Goal: Task Accomplishment & Management: Manage account settings

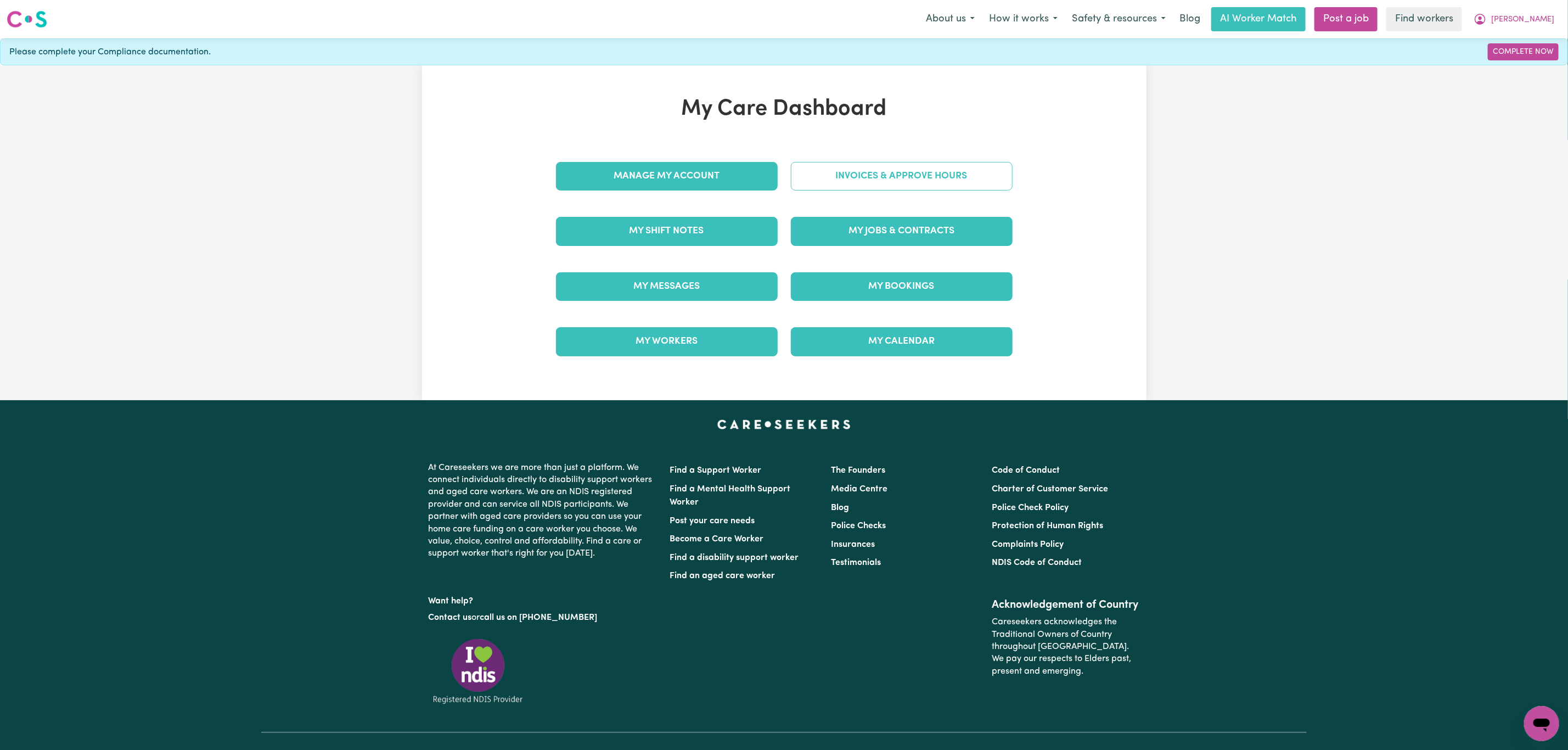
click at [885, 163] on link "Invoices & Approve Hours" at bounding box center [901, 176] width 222 height 29
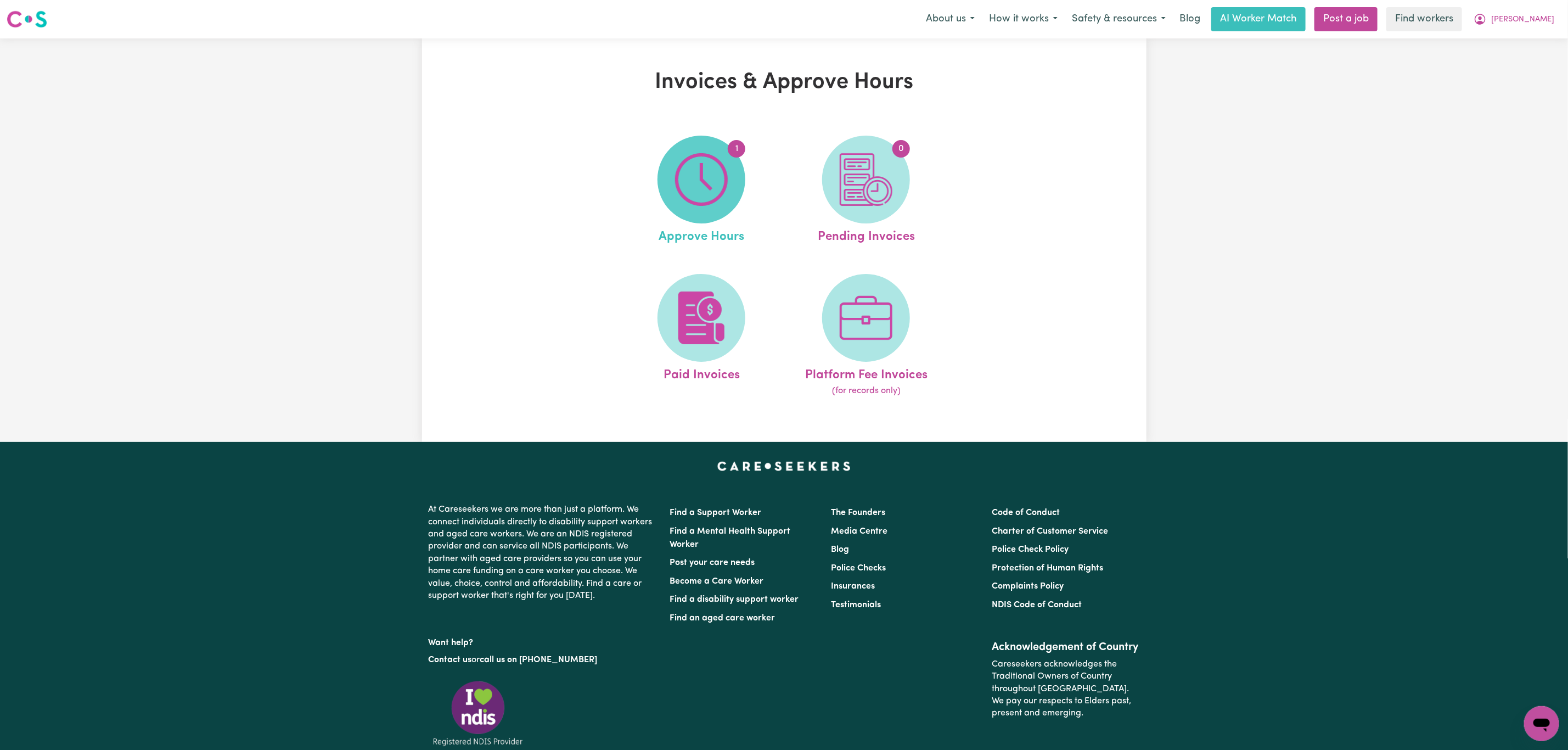
click at [690, 192] on img at bounding box center [701, 179] width 53 height 53
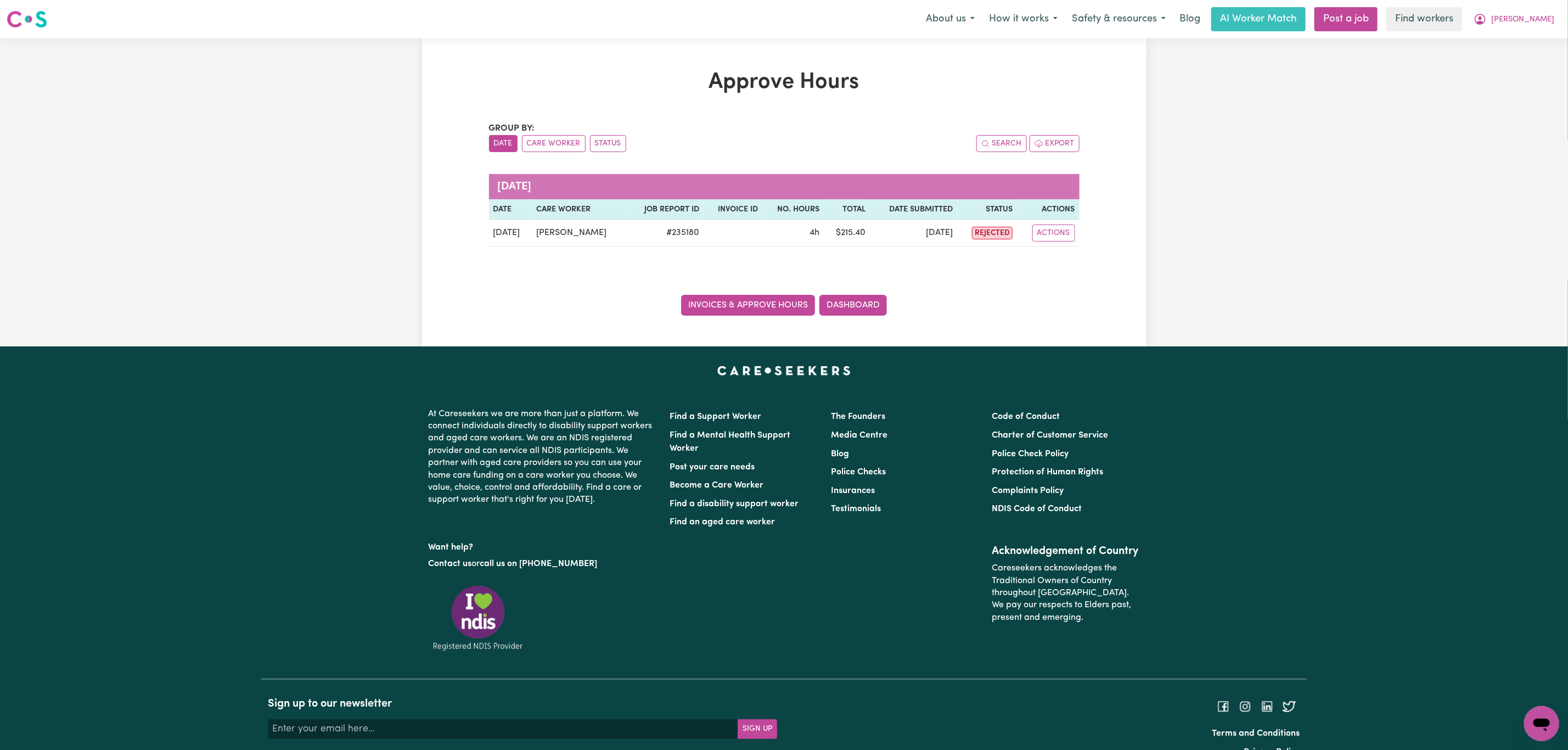
click at [728, 314] on link "Invoices & Approve Hours" at bounding box center [748, 305] width 134 height 21
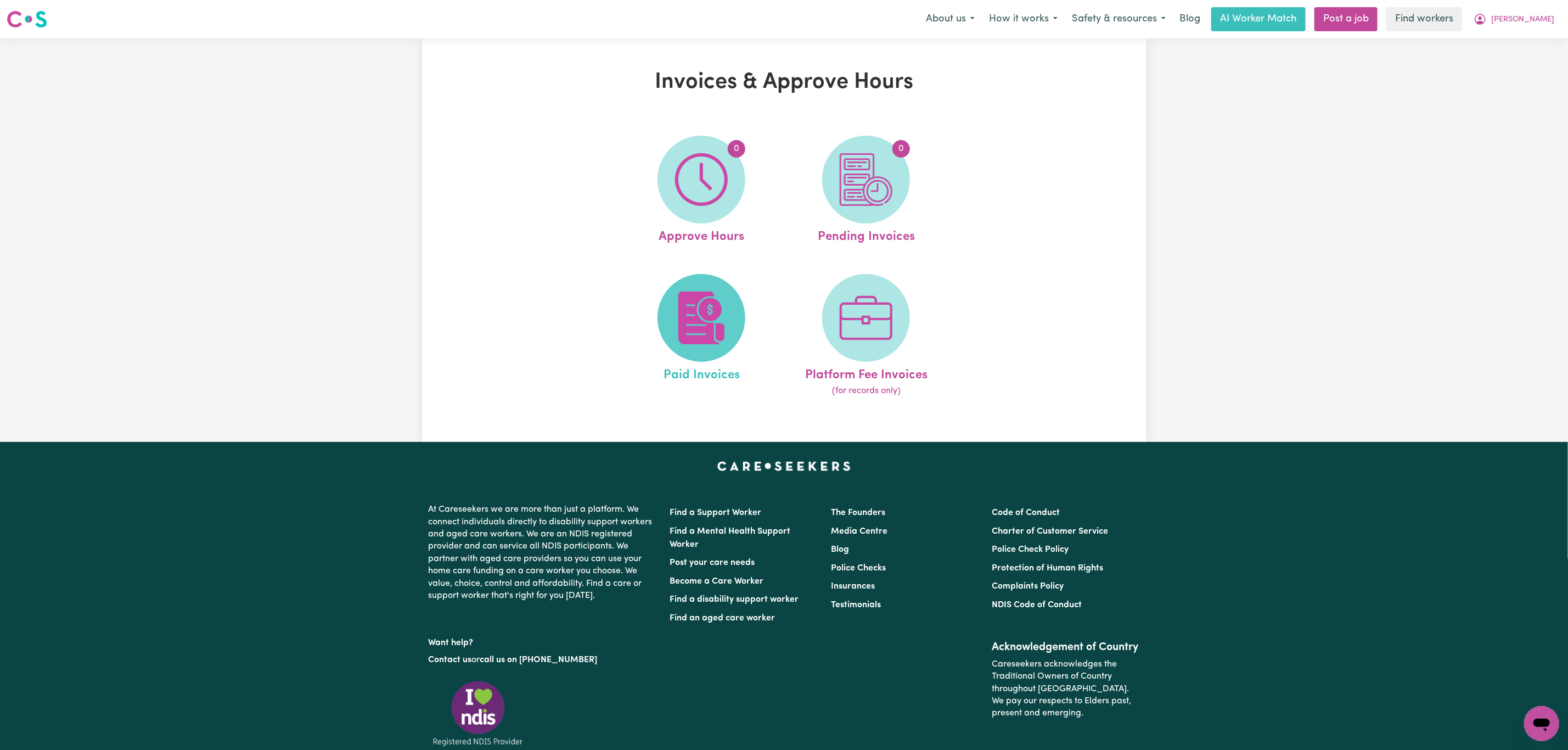
click at [699, 292] on img at bounding box center [701, 318] width 53 height 53
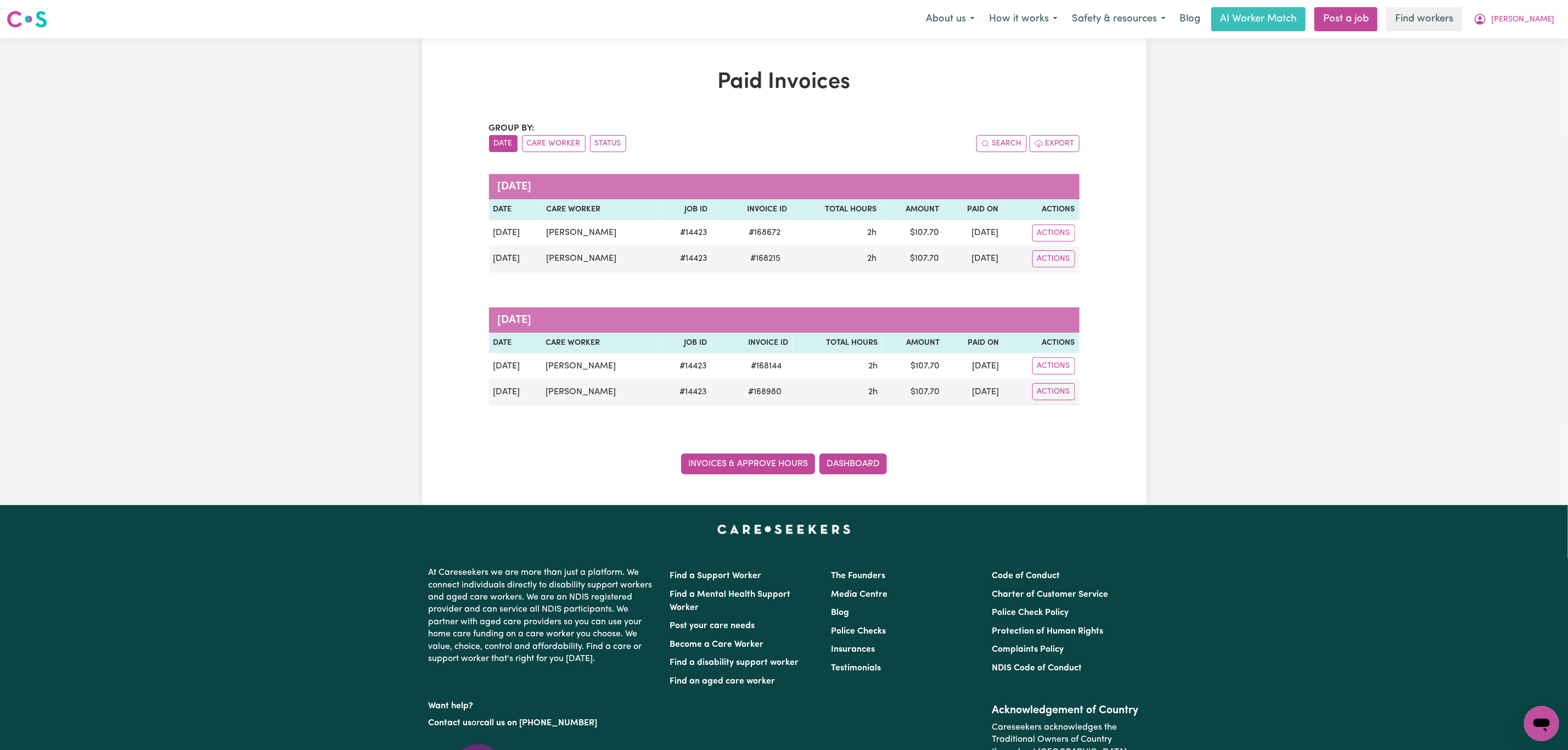
click at [776, 473] on link "Invoices & Approve Hours" at bounding box center [748, 464] width 134 height 21
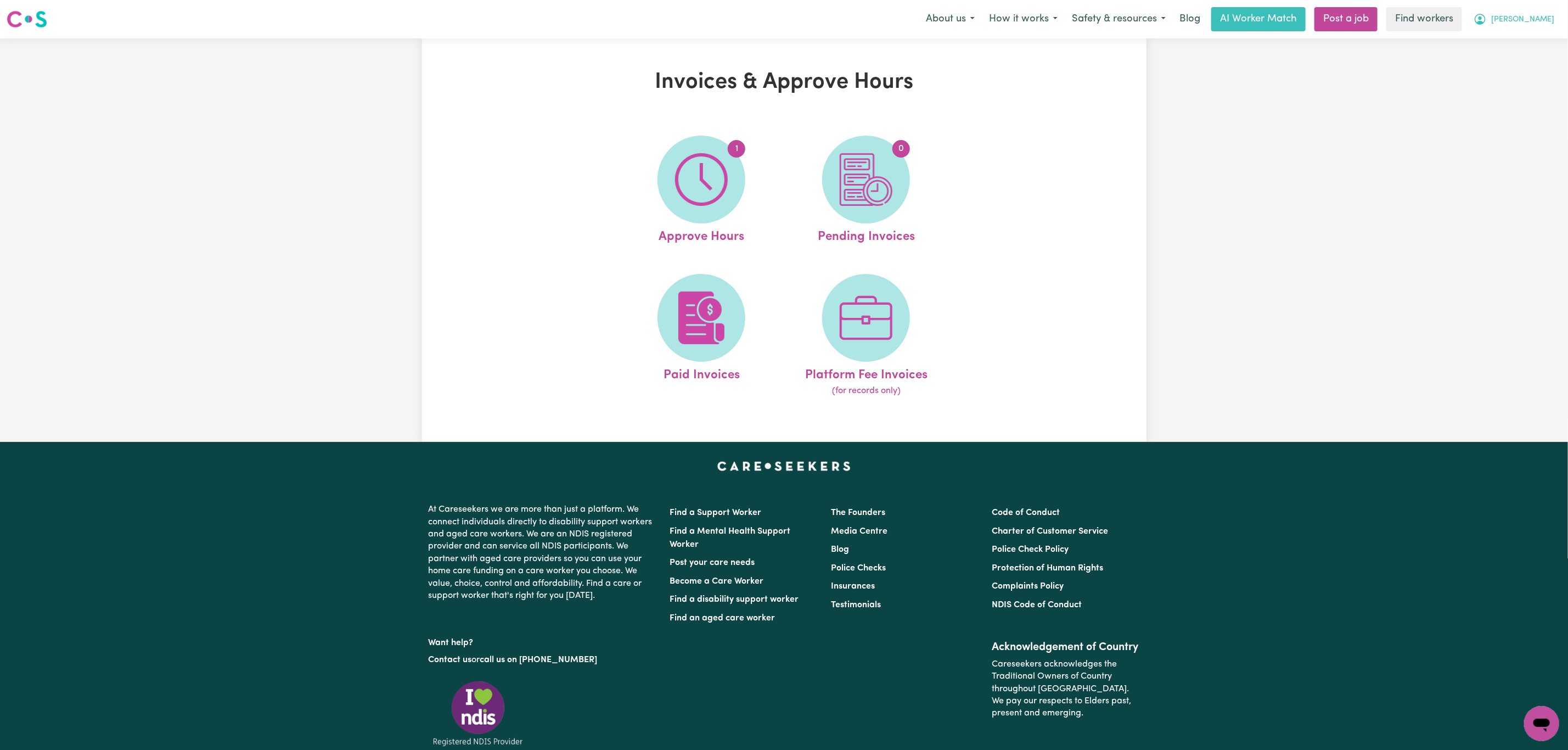
click at [1536, 25] on span "[PERSON_NAME]" at bounding box center [1523, 19] width 63 height 12
click at [1525, 38] on link "My Dashboard" at bounding box center [1517, 43] width 87 height 21
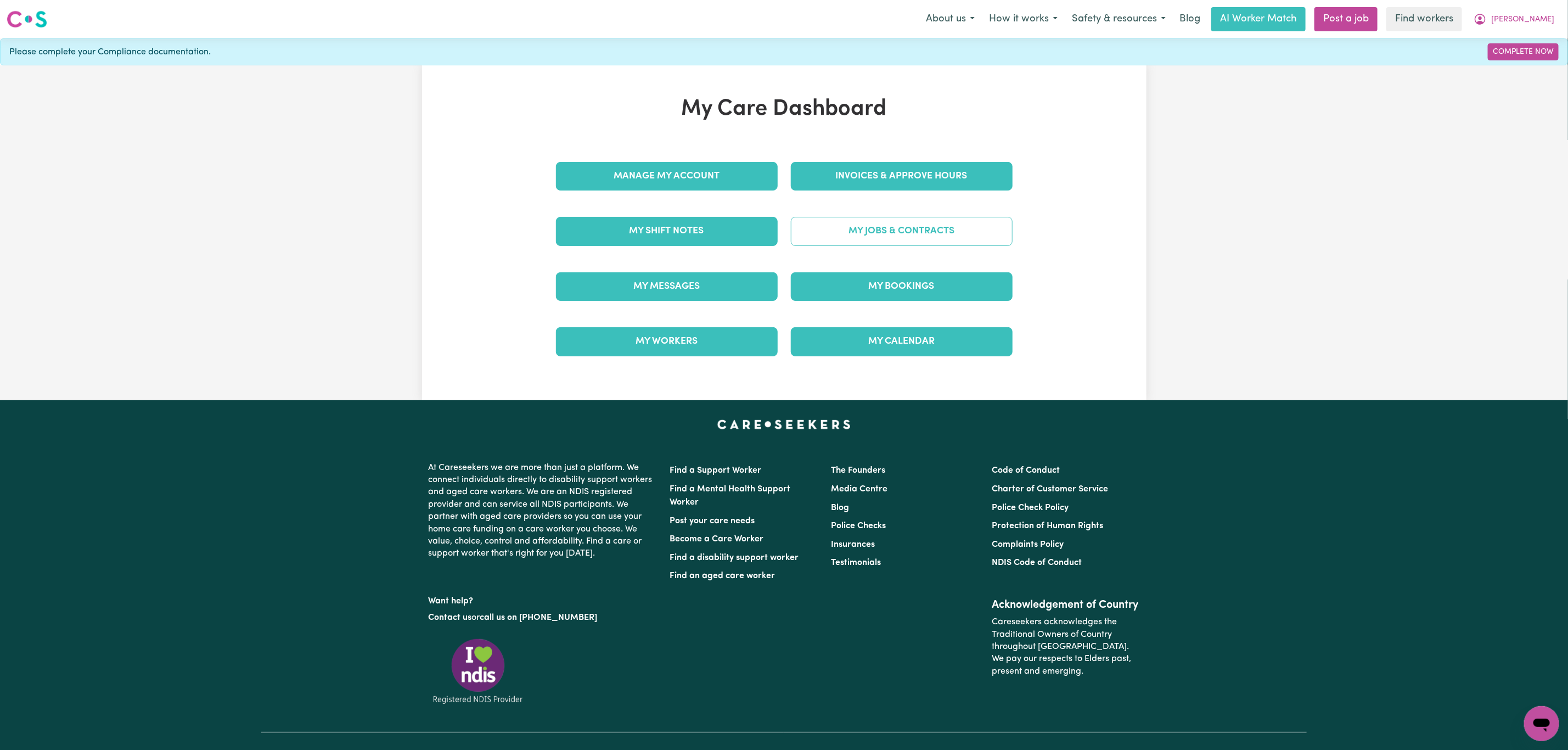
click at [813, 245] on link "My Jobs & Contracts" at bounding box center [901, 231] width 222 height 29
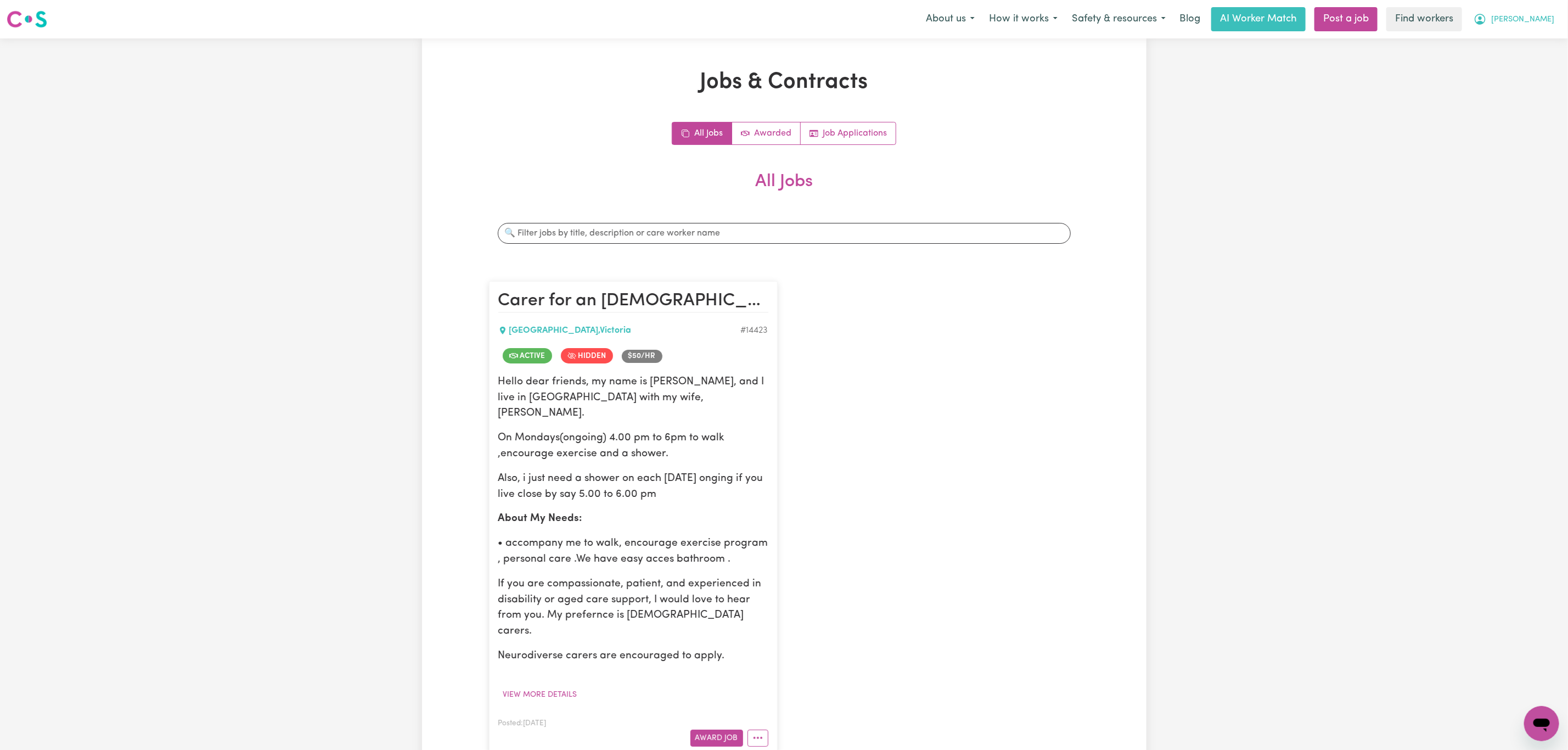
click at [1541, 25] on span "[PERSON_NAME]" at bounding box center [1523, 19] width 63 height 12
click at [1521, 61] on link "Logout" at bounding box center [1517, 63] width 87 height 21
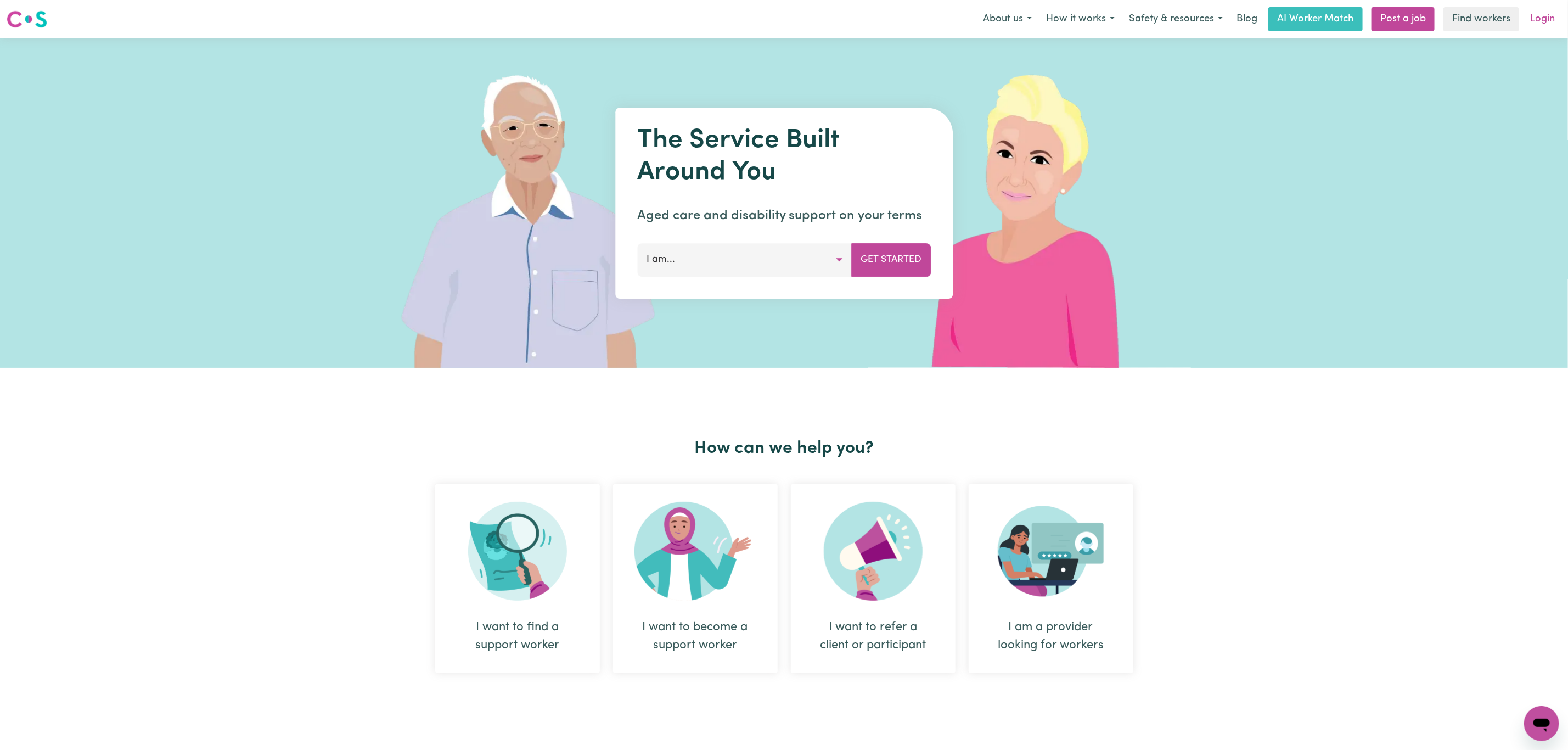
click at [1538, 9] on link "Login" at bounding box center [1542, 19] width 38 height 24
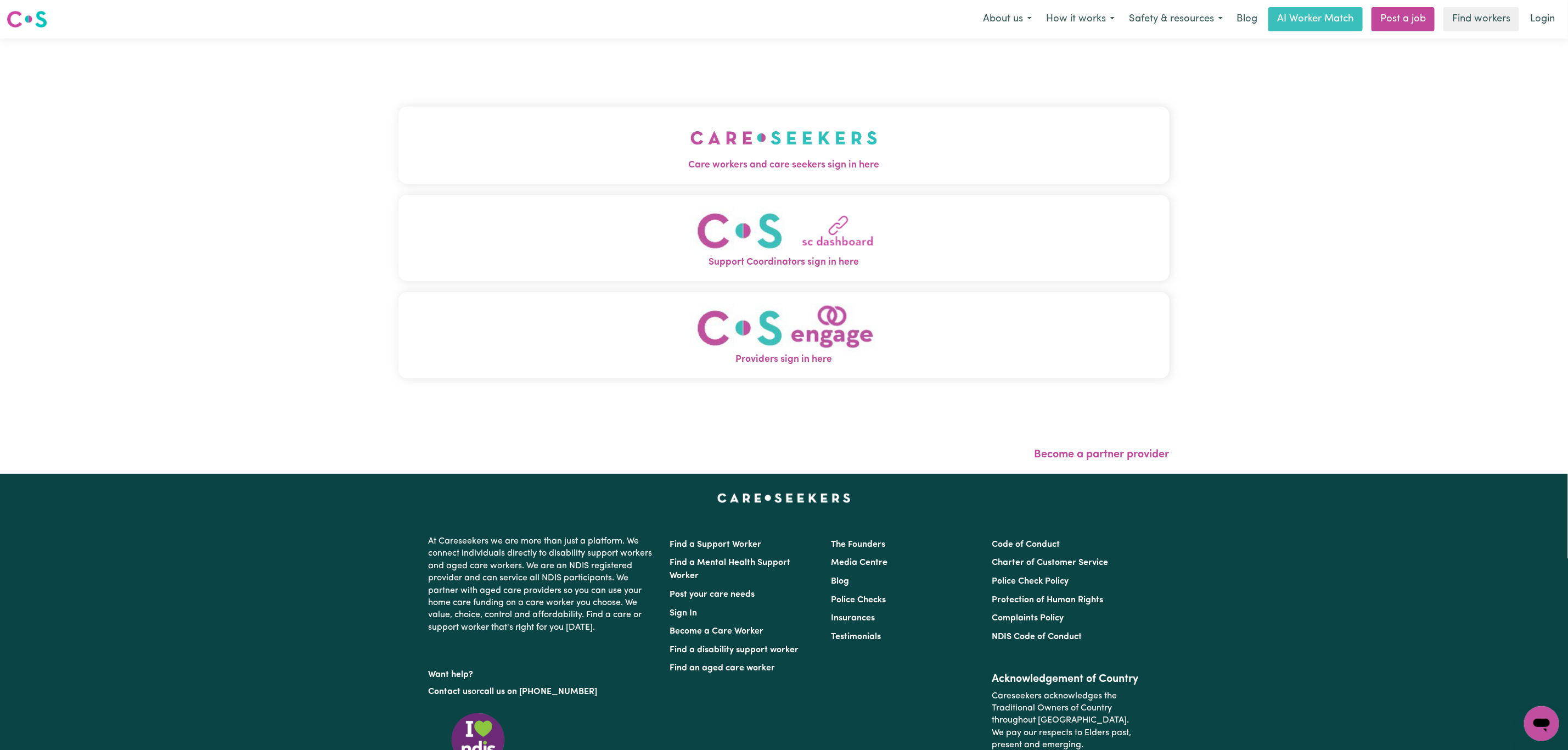
click at [514, 137] on button "Care workers and care seekers sign in here" at bounding box center [784, 145] width 771 height 77
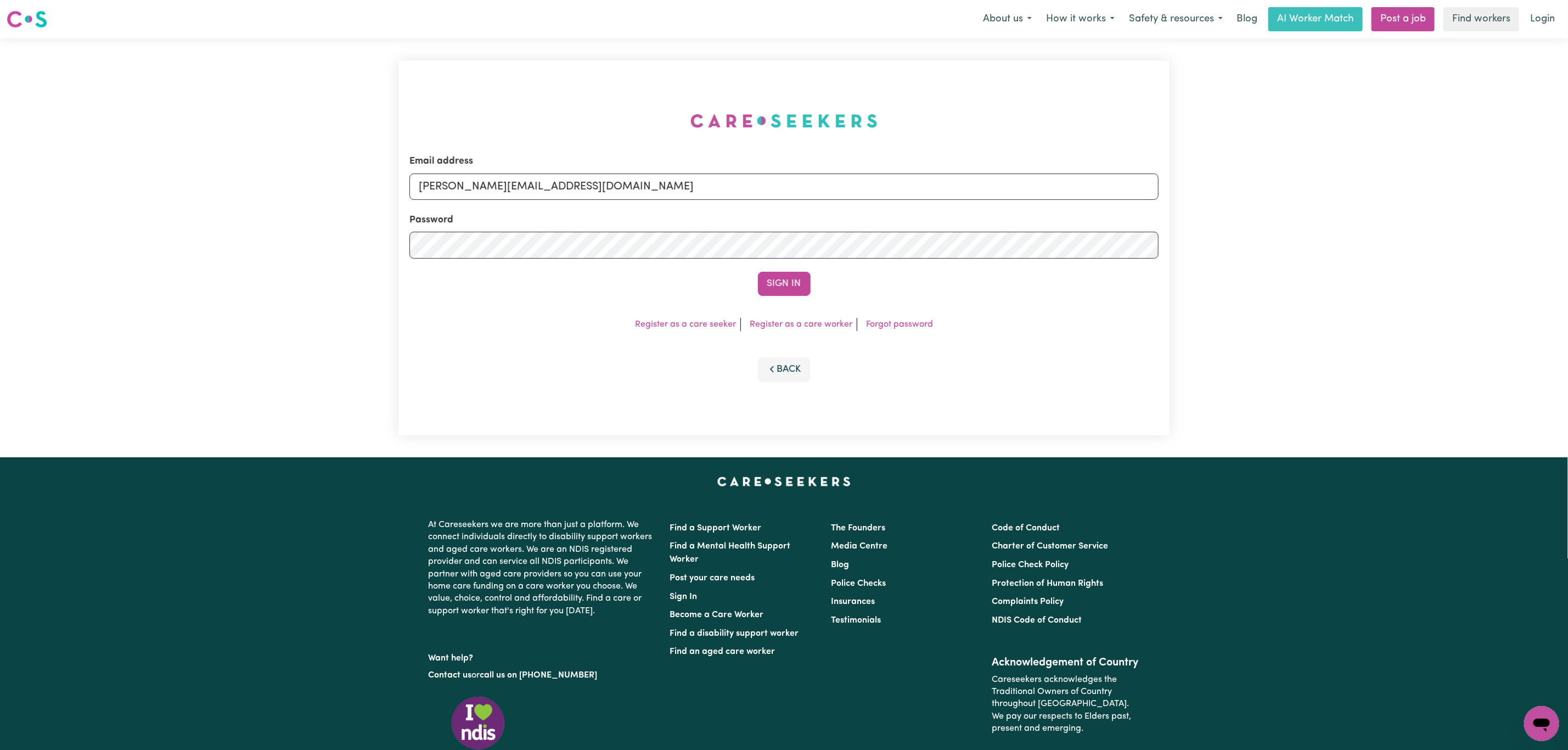
click at [596, 165] on div "Email address [PERSON_NAME][EMAIL_ADDRESS][DOMAIN_NAME]" at bounding box center [784, 176] width 749 height 45
drag, startPoint x: 575, startPoint y: 183, endPoint x: 576, endPoint y: 199, distance: 16.0
click at [573, 183] on input "[PERSON_NAME][EMAIL_ADDRESS][DOMAIN_NAME]" at bounding box center [784, 186] width 749 height 26
drag, startPoint x: 476, startPoint y: 182, endPoint x: 858, endPoint y: 188, distance: 382.0
click at [858, 188] on input "[EMAIL_ADDRESS][PERSON_NAME][DOMAIN_NAME]" at bounding box center [784, 186] width 749 height 26
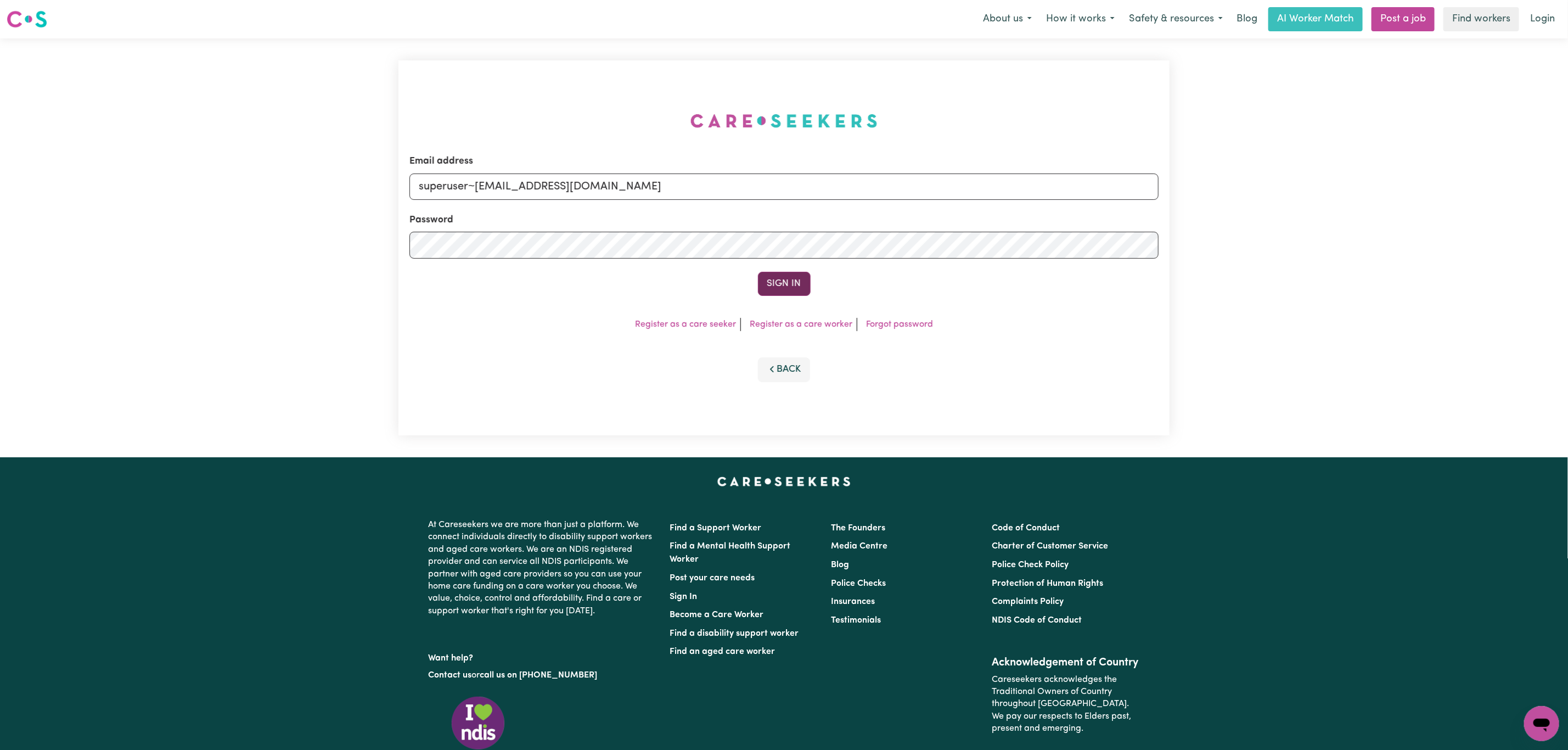
type input "superuser~[EMAIL_ADDRESS][DOMAIN_NAME]"
click at [773, 275] on button "Sign In" at bounding box center [784, 284] width 53 height 24
